Goal: Information Seeking & Learning: Learn about a topic

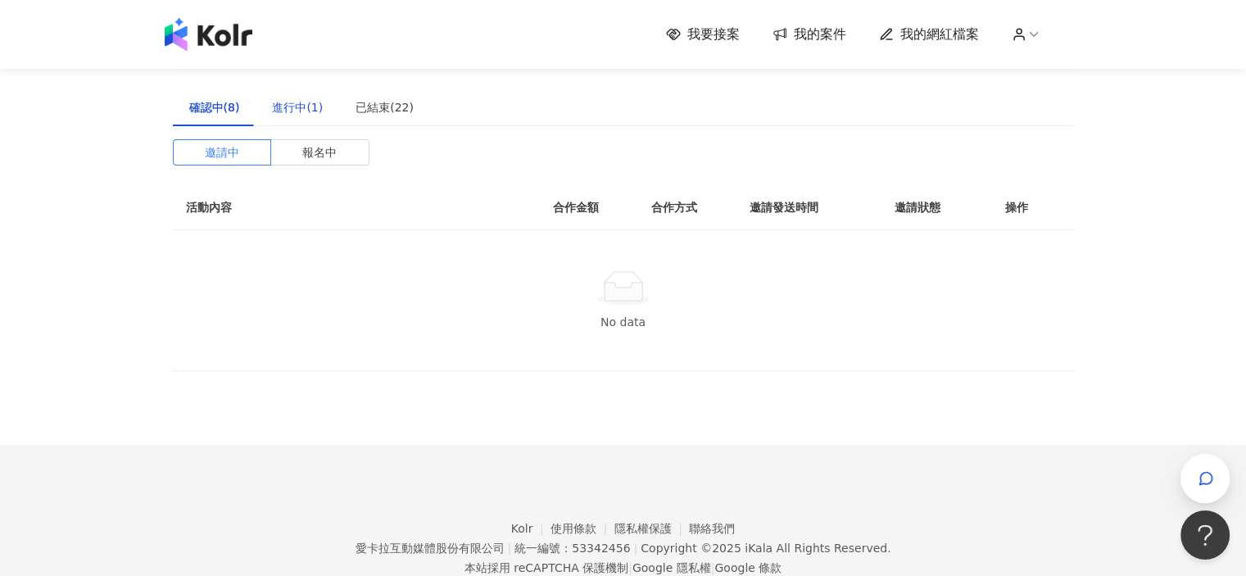
click at [308, 106] on div "進行中(1)" at bounding box center [297, 107] width 51 height 18
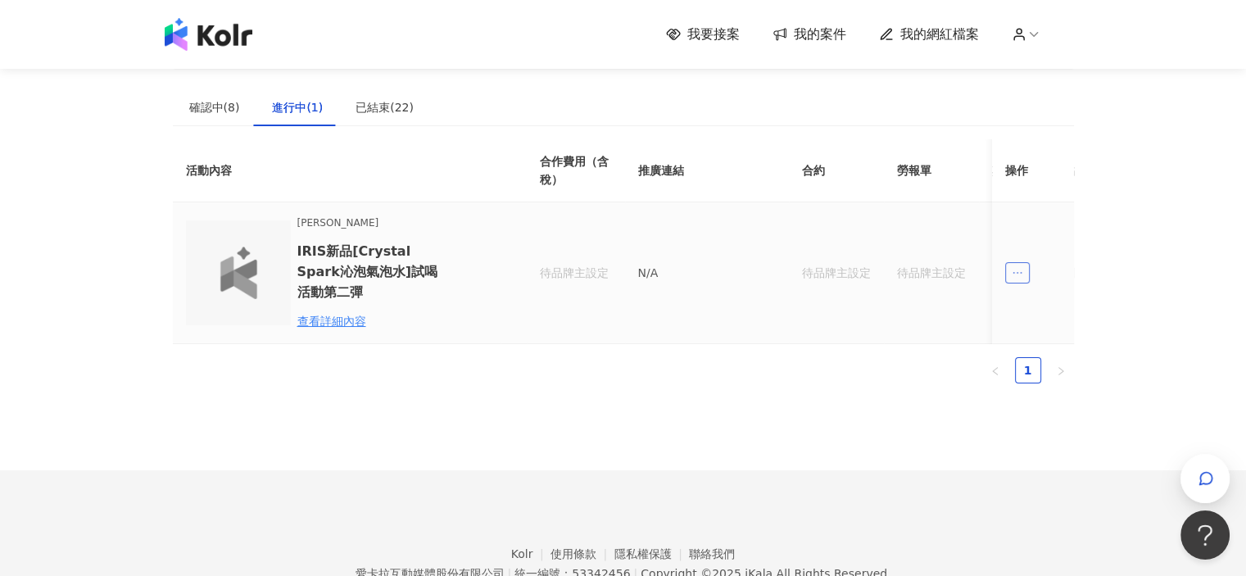
click at [1025, 278] on span "ellipsis" at bounding box center [1017, 272] width 25 height 21
click at [1026, 278] on span "ellipsis" at bounding box center [1017, 272] width 25 height 21
click at [1046, 265] on td at bounding box center [1033, 273] width 82 height 142
click at [1193, 474] on div "button" at bounding box center [1204, 478] width 49 height 49
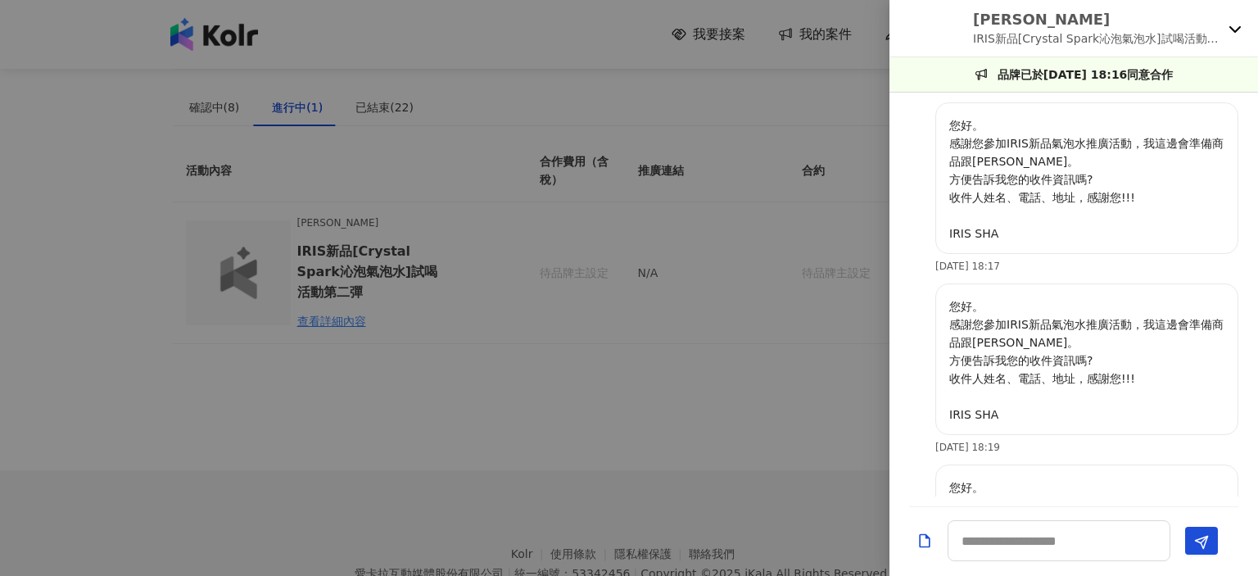
scroll to position [1657, 0]
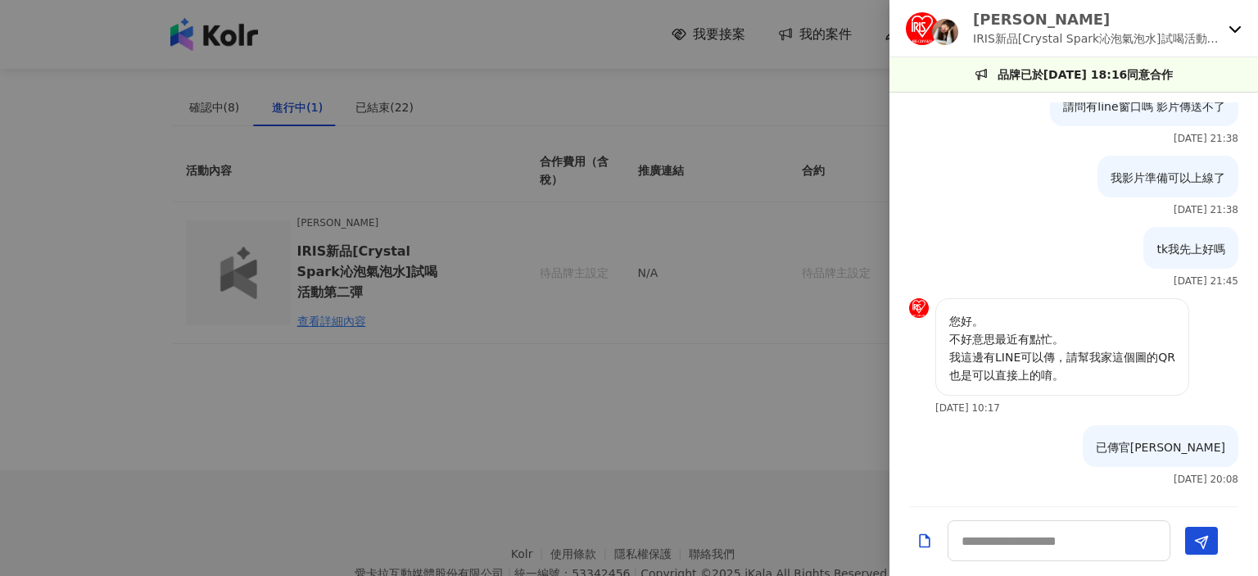
click at [1234, 25] on icon at bounding box center [1235, 28] width 13 height 13
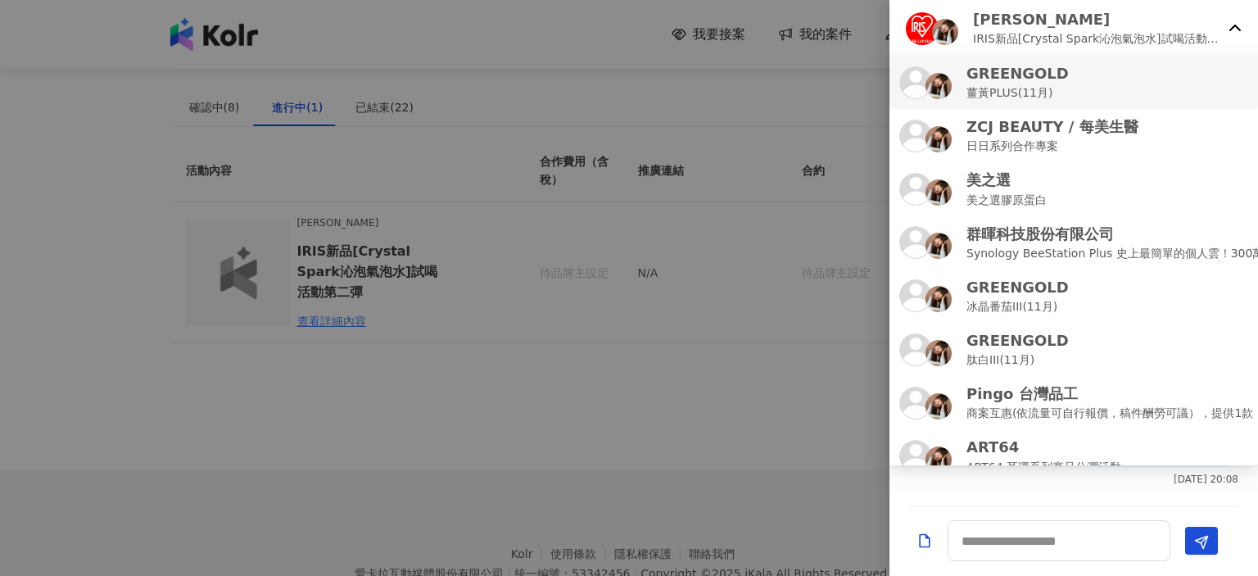
click at [1154, 82] on div "GREENGOLD [PERSON_NAME]PLUS(11月)" at bounding box center [1073, 82] width 349 height 38
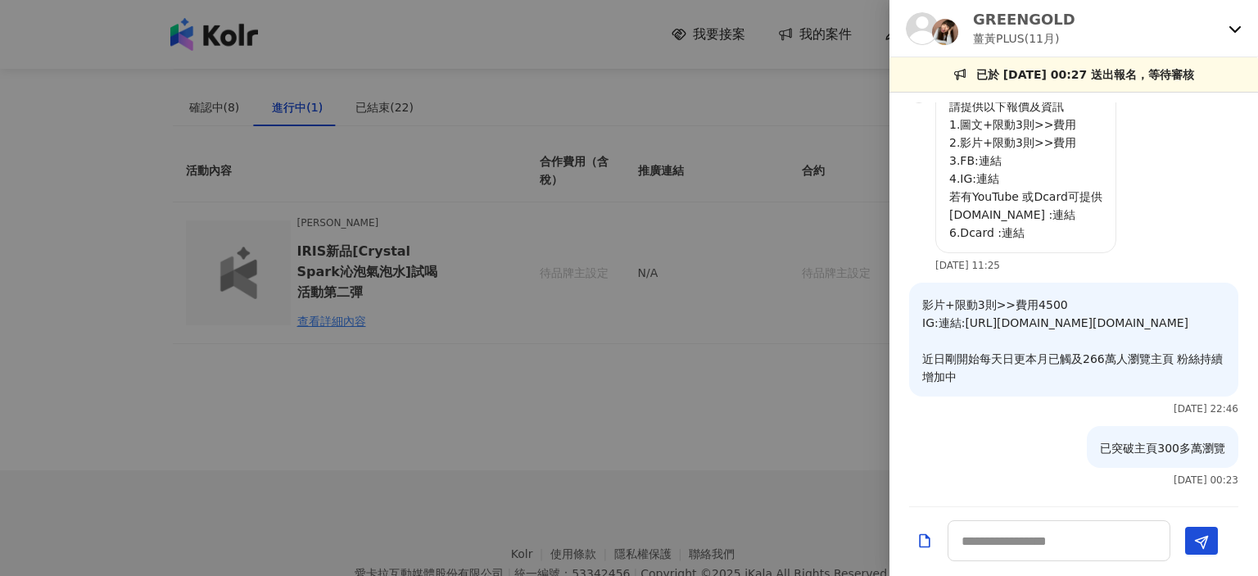
click at [138, 143] on div at bounding box center [629, 288] width 1258 height 576
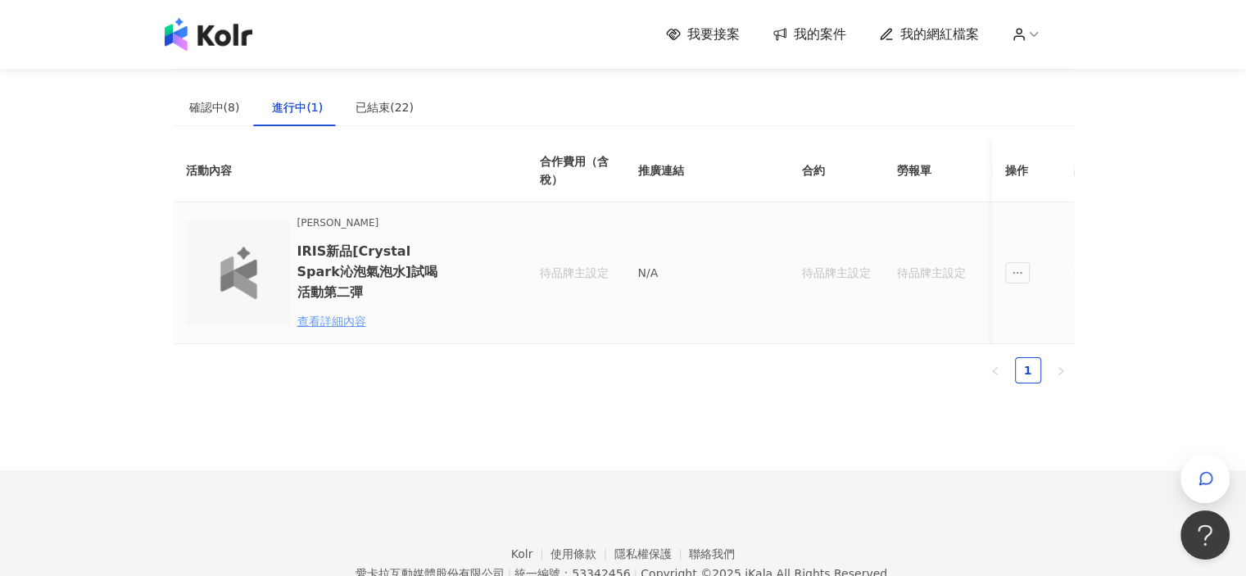
click at [361, 322] on div "查看詳細內容" at bounding box center [368, 321] width 143 height 18
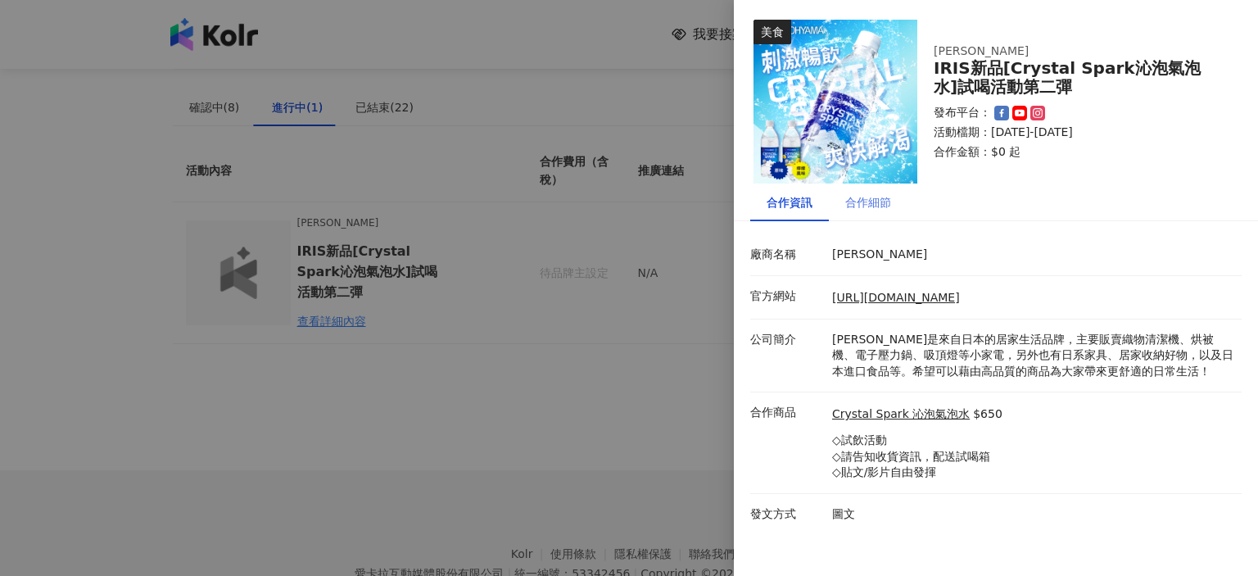
click at [876, 212] on div "合作細節" at bounding box center [868, 202] width 79 height 38
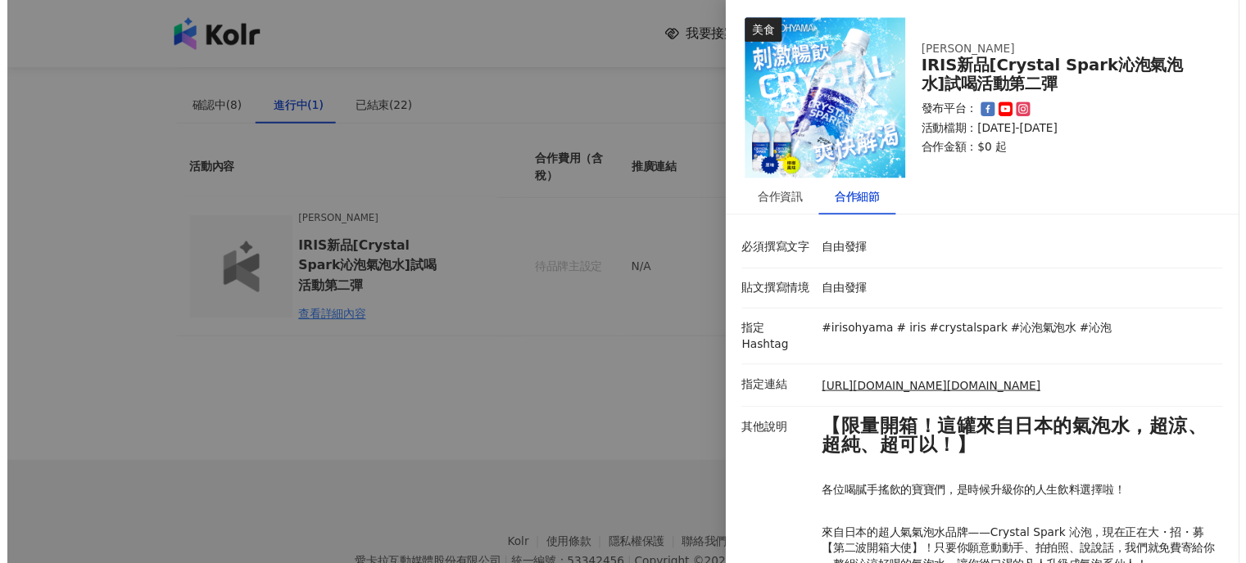
scroll to position [0, 0]
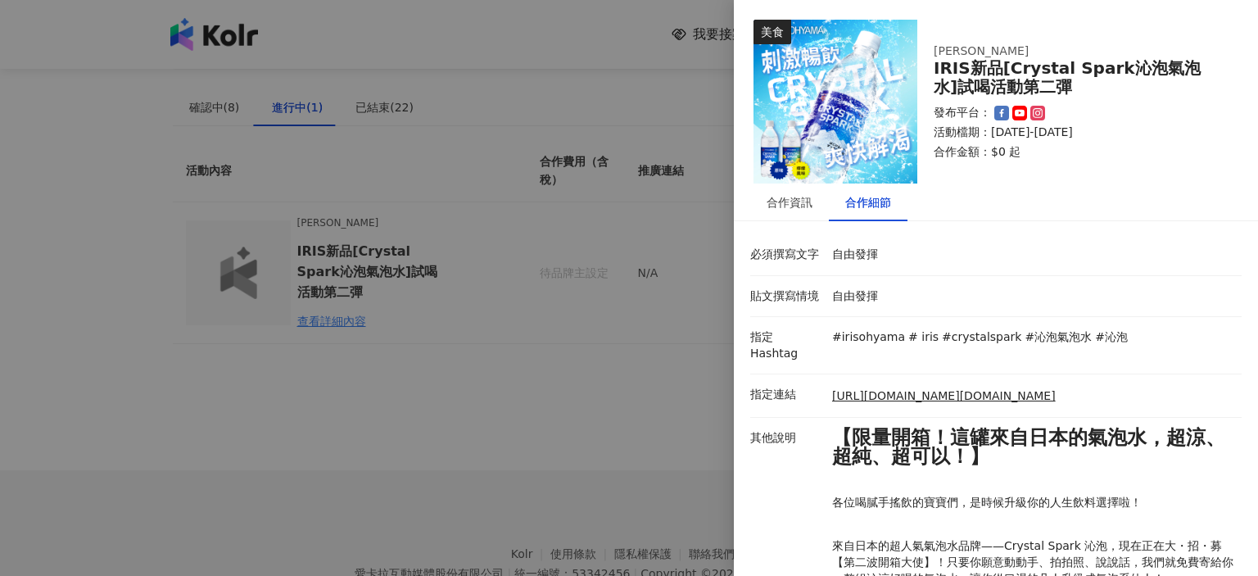
click at [559, 43] on div at bounding box center [629, 288] width 1258 height 576
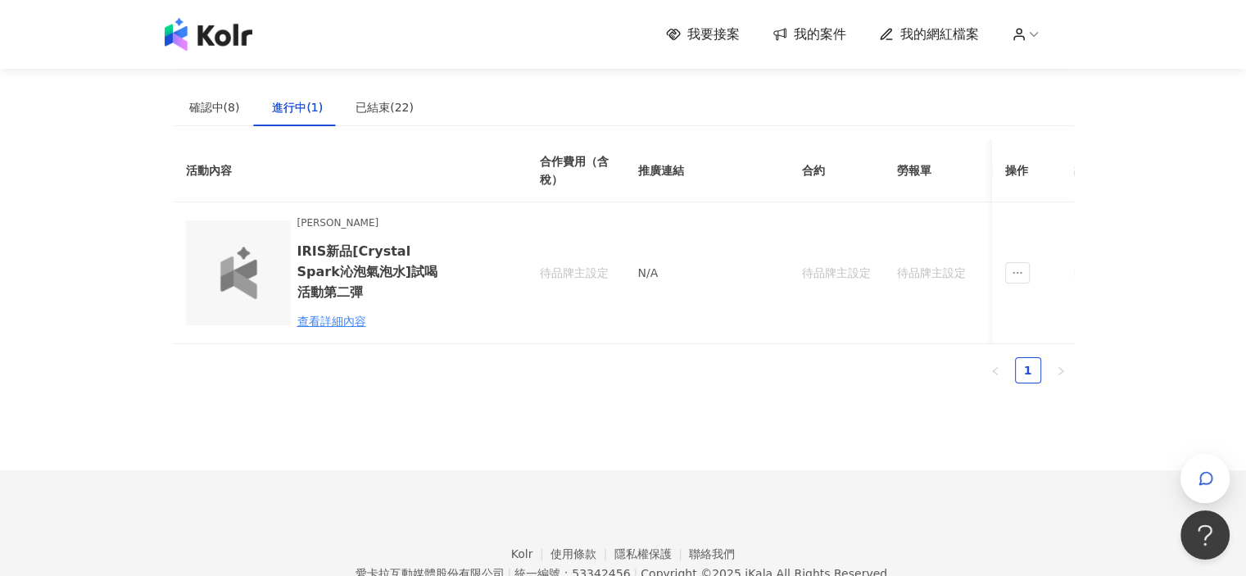
click at [908, 38] on span "我的網紅檔案" at bounding box center [939, 34] width 79 height 18
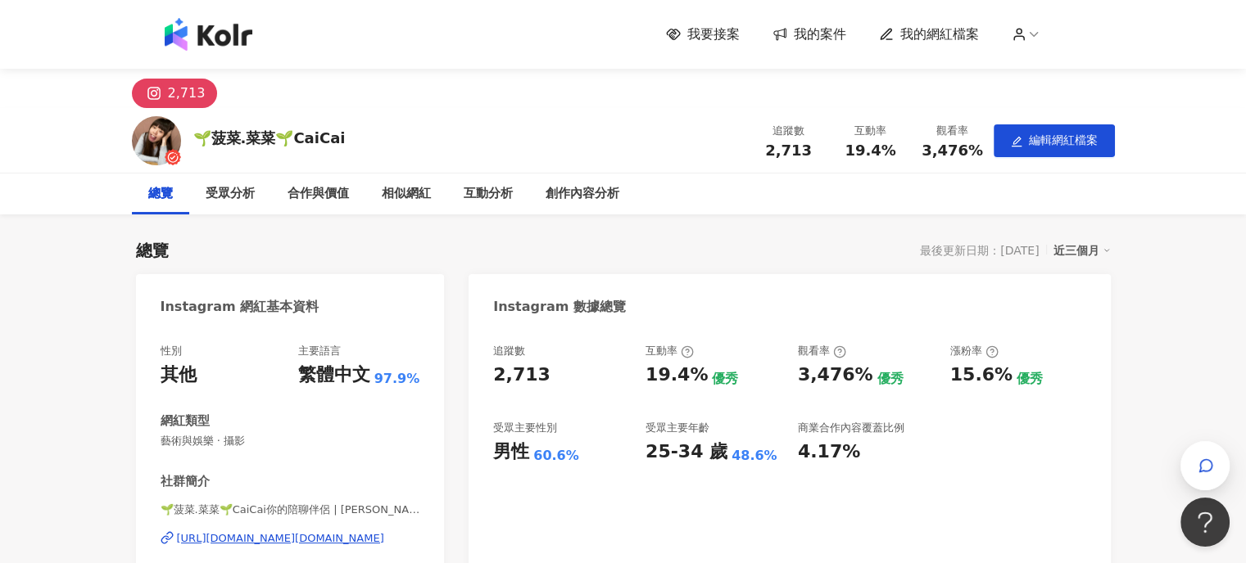
click at [236, 38] on img at bounding box center [209, 34] width 88 height 33
